Goal: Answer question/provide support: Answer question/provide support

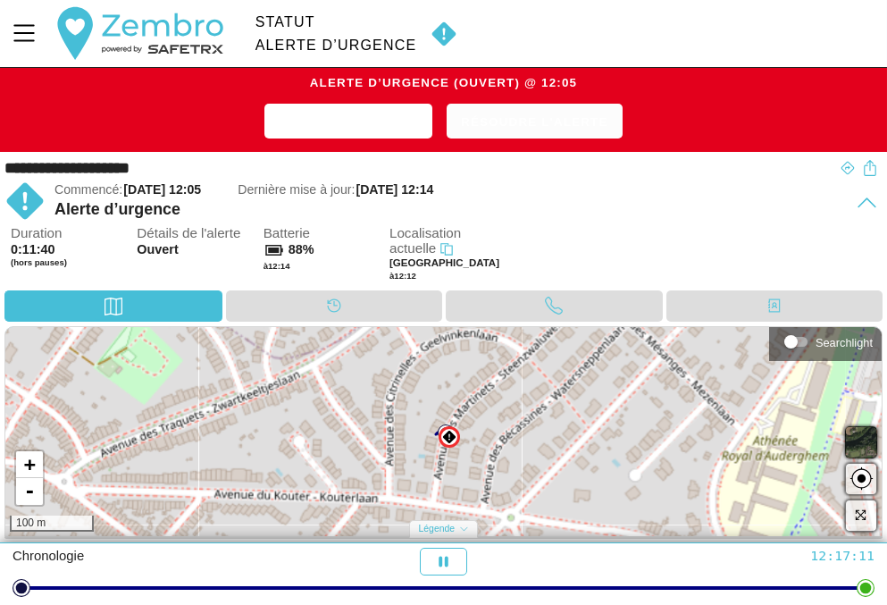
click at [547, 126] on span "Résoudre l'alerte" at bounding box center [534, 122] width 147 height 23
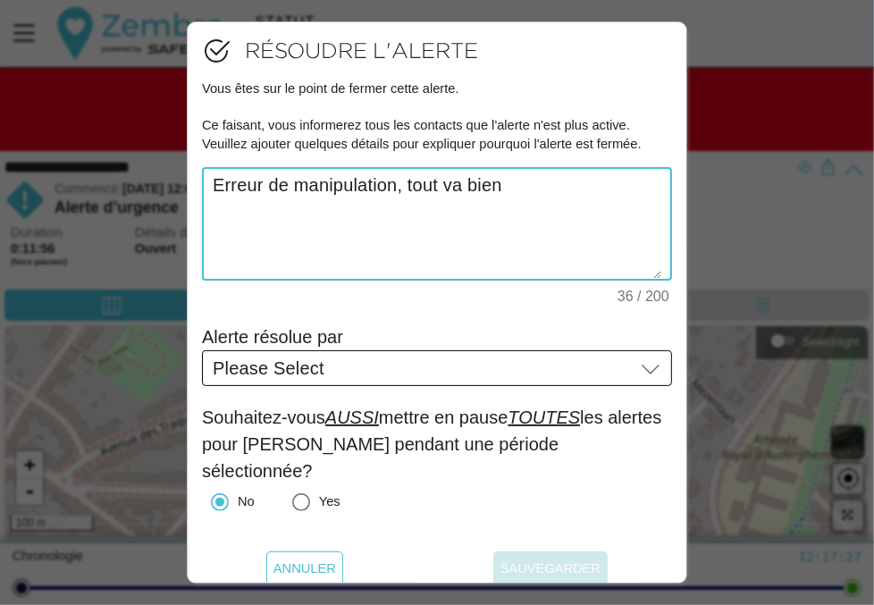
type textarea "Erreur de manipulation, tout va bien"
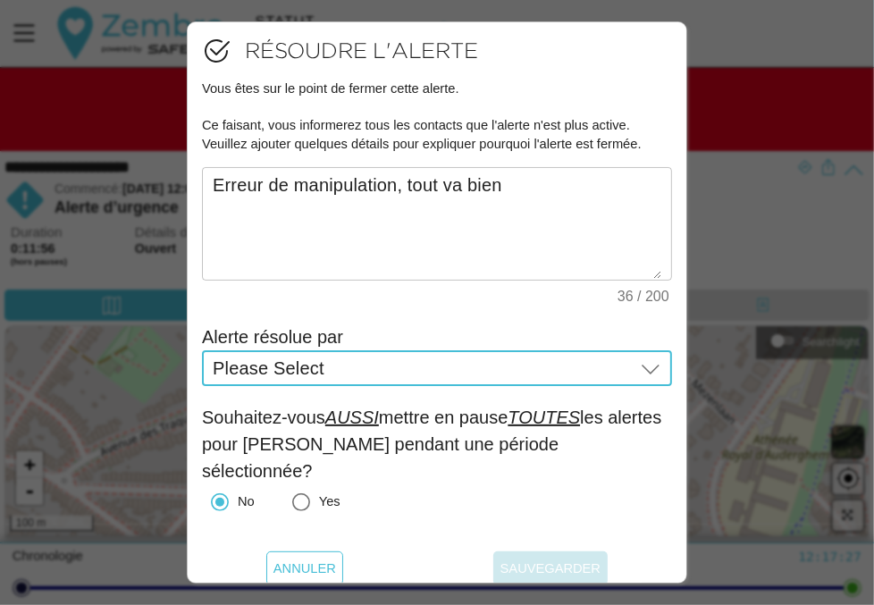
click at [641, 372] on icon at bounding box center [650, 367] width 21 height 21
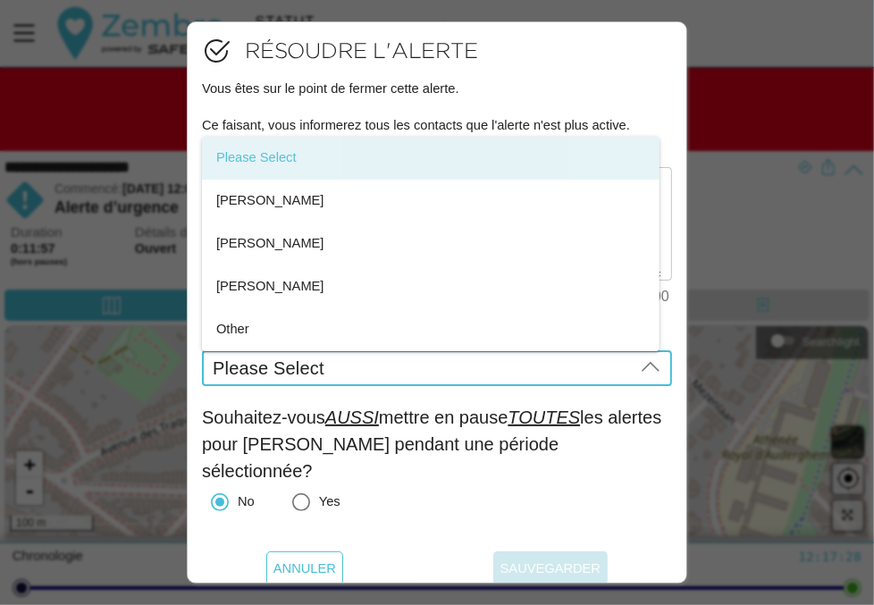
click at [641, 372] on icon at bounding box center [650, 367] width 21 height 21
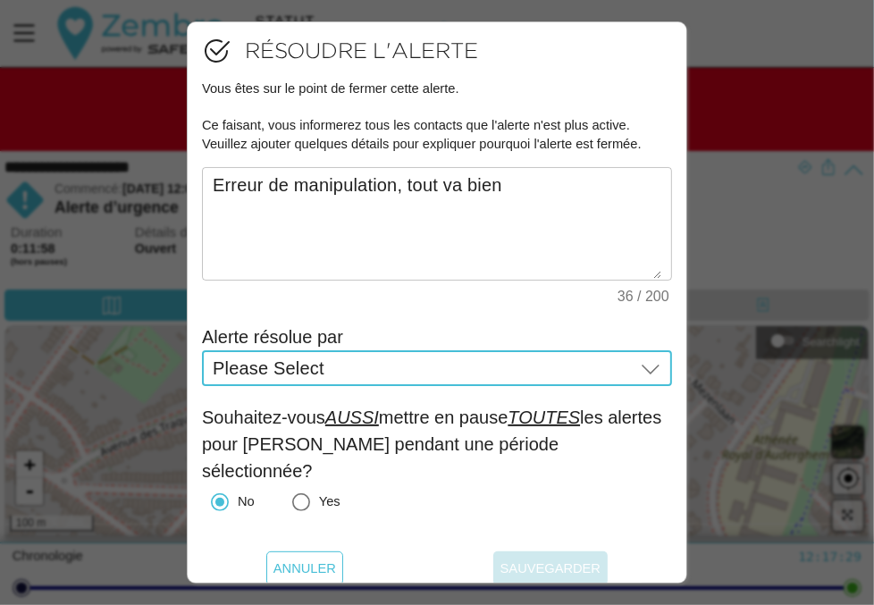
click at [324, 371] on span "Please Select" at bounding box center [269, 368] width 112 height 16
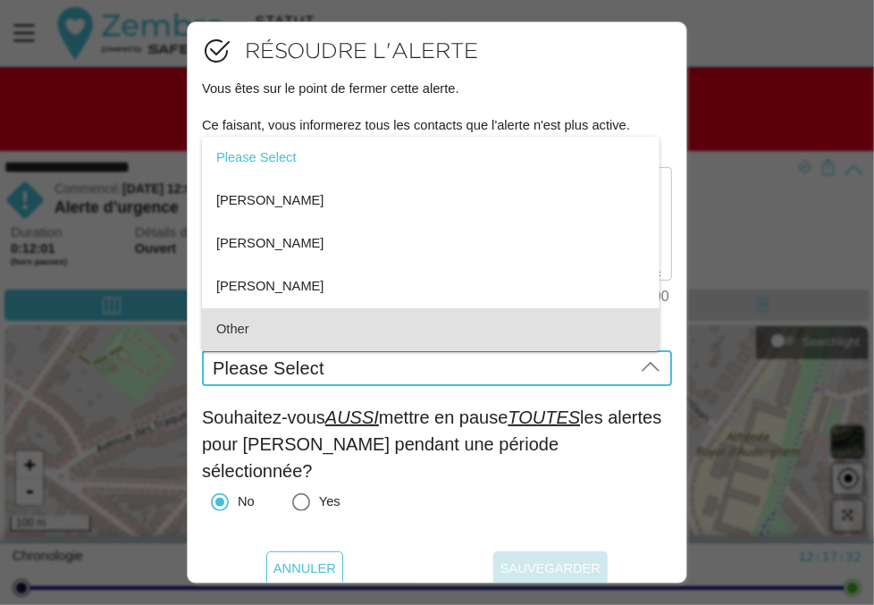
click at [246, 335] on span "Other" at bounding box center [232, 329] width 33 height 14
type input "Other"
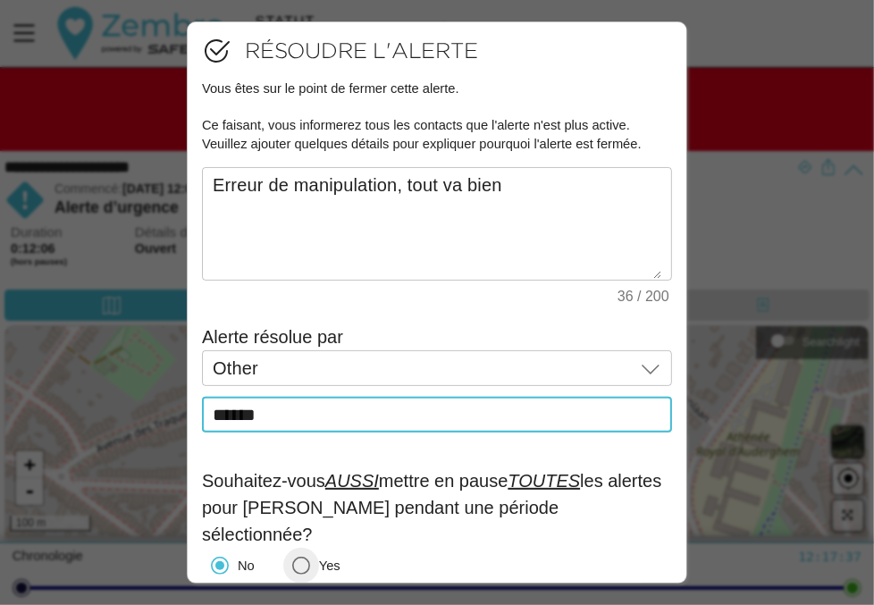
type input "******"
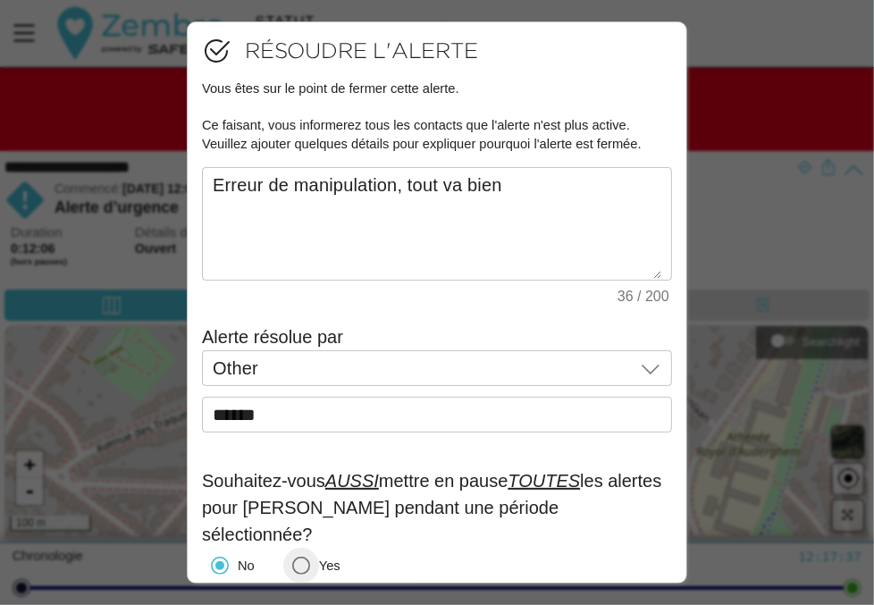
click at [305, 568] on icon "Yes" at bounding box center [301, 566] width 18 height 18
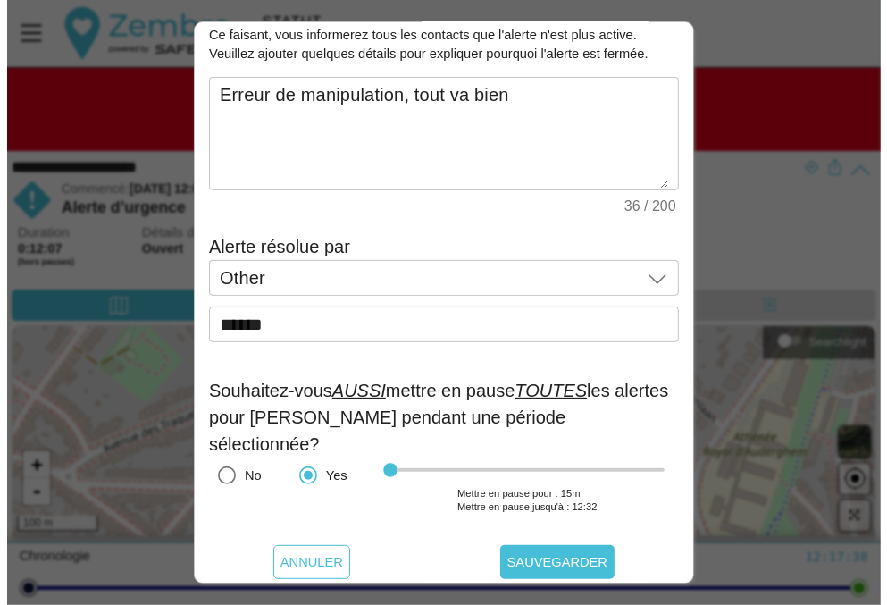
scroll to position [95, 0]
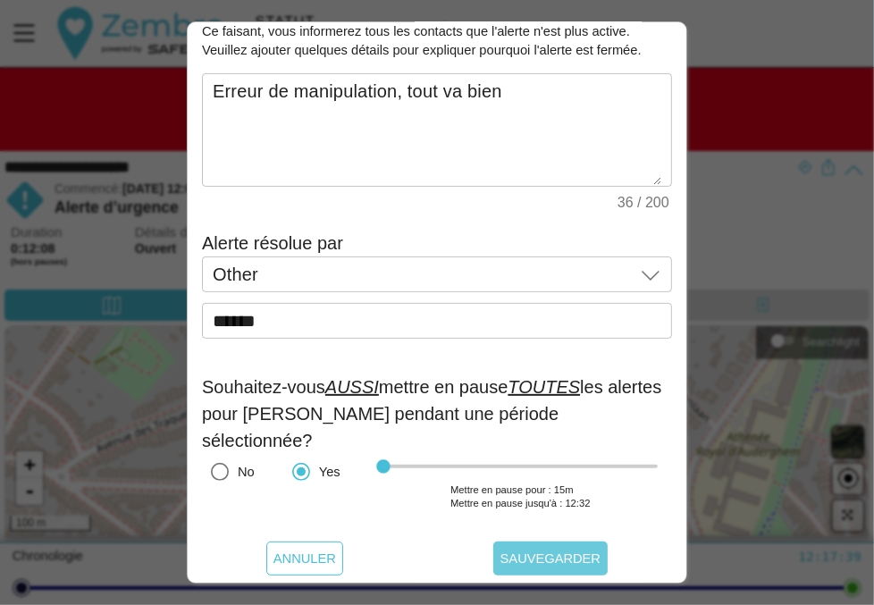
click at [554, 571] on span "Sauvegarder" at bounding box center [550, 559] width 100 height 34
